Goal: Information Seeking & Learning: Learn about a topic

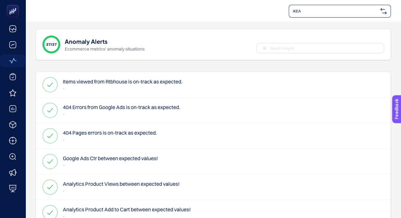
click at [129, 86] on p "-" at bounding box center [123, 88] width 120 height 6
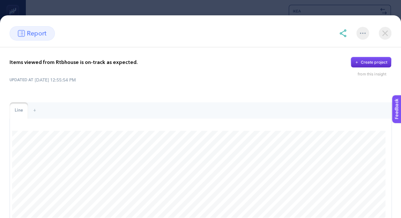
click at [386, 33] on img at bounding box center [385, 33] width 13 height 13
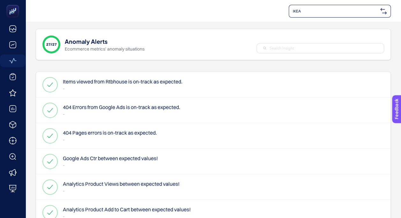
click at [134, 106] on h4 "404 Errors from Google Ads is on-track as expected." at bounding box center [121, 107] width 117 height 8
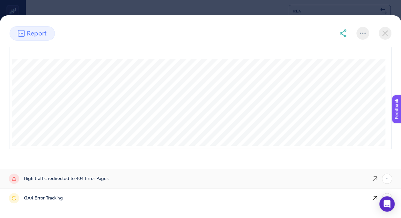
scroll to position [64, 0]
click at [76, 200] on div "GA4 Error Tracking" at bounding box center [181, 197] width 345 height 19
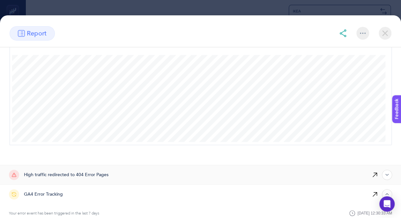
click at [109, 180] on div "High traffic redirected to 404 Error Pages" at bounding box center [181, 174] width 345 height 19
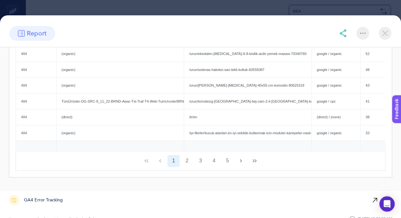
scroll to position [363, 0]
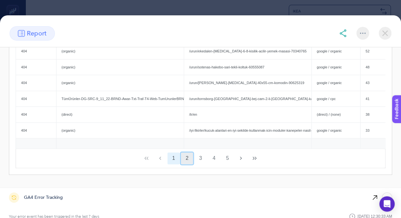
click at [184, 164] on button "2" at bounding box center [187, 158] width 12 height 12
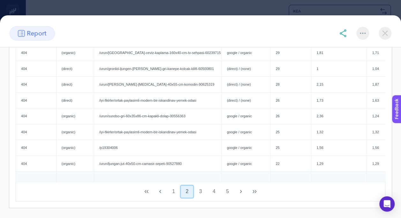
scroll to position [331, 0]
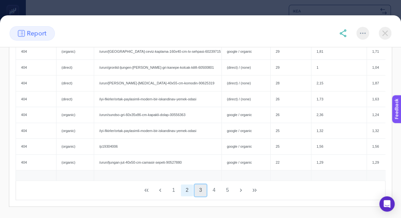
click at [199, 196] on button "3" at bounding box center [201, 190] width 12 height 12
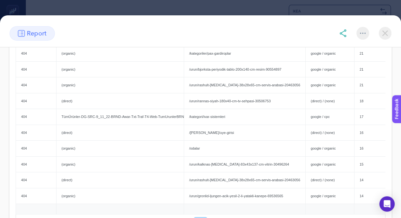
scroll to position [363, 0]
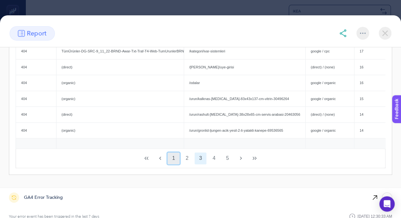
click at [176, 164] on button "1" at bounding box center [174, 158] width 12 height 12
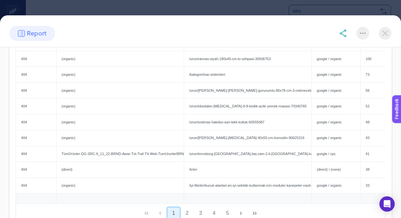
scroll to position [267, 0]
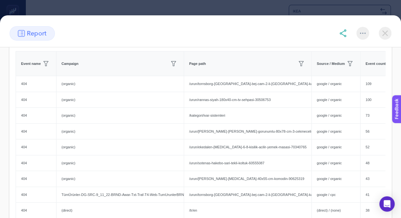
click at [389, 34] on img at bounding box center [385, 33] width 13 height 13
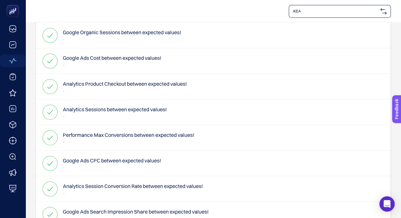
scroll to position [552, 0]
